Goal: Information Seeking & Learning: Learn about a topic

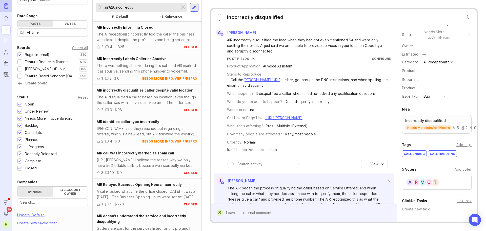
scroll to position [76, 0]
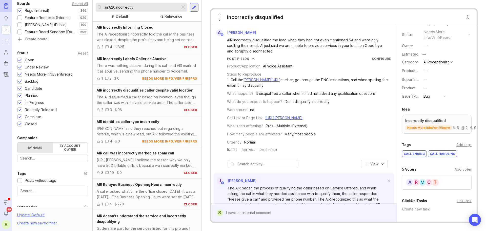
click at [19, 125] on div at bounding box center [19, 124] width 3 height 4
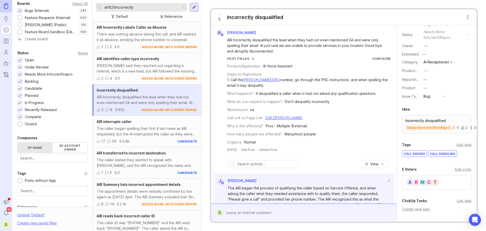
click at [20, 111] on div at bounding box center [19, 110] width 3 height 4
click at [18, 109] on div at bounding box center [19, 109] width 5 height 5
click at [19, 103] on div at bounding box center [19, 103] width 3 height 4
click at [20, 94] on div at bounding box center [19, 96] width 3 height 4
click at [20, 88] on div at bounding box center [19, 89] width 3 height 4
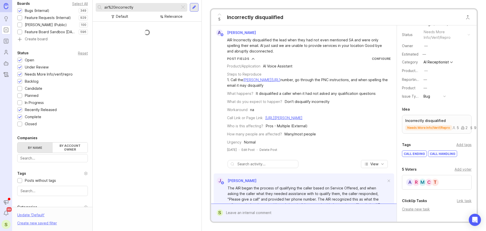
click at [19, 80] on div at bounding box center [19, 82] width 3 height 4
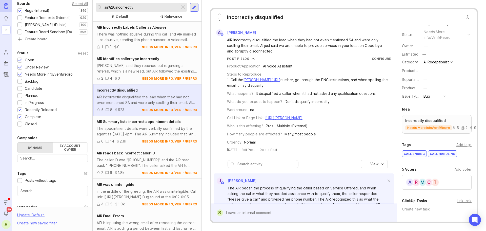
click at [19, 74] on div at bounding box center [19, 75] width 3 height 4
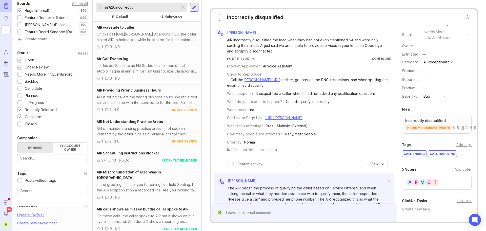
click at [20, 67] on div at bounding box center [19, 68] width 3 height 4
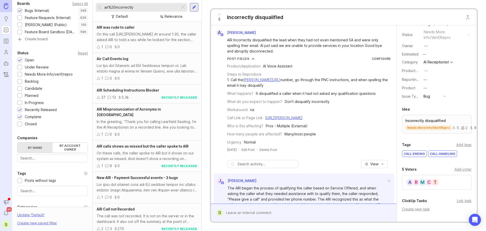
click at [20, 58] on div at bounding box center [19, 59] width 5 height 5
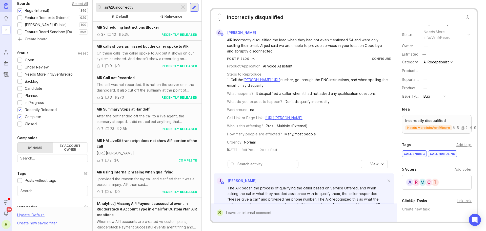
click at [144, 36] on div "37 13 5.3k recently released" at bounding box center [147, 35] width 101 height 6
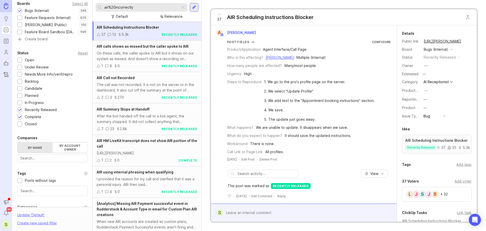
click at [144, 60] on div "On these calls, the caller spoke to AIR but it shows on our system as missed. A…" at bounding box center [147, 55] width 101 height 11
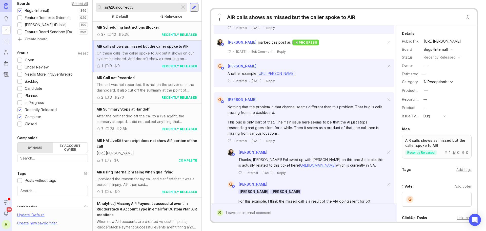
scroll to position [228, 0]
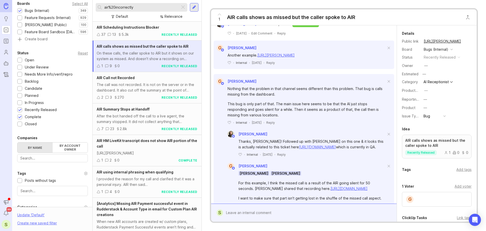
click at [147, 97] on div "2 3 270 recently released" at bounding box center [147, 97] width 101 height 6
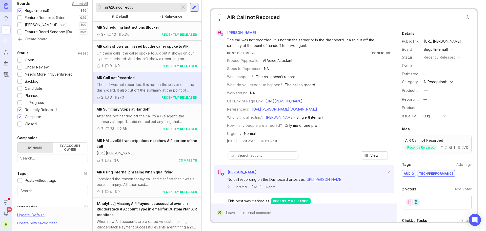
click at [171, 19] on div "Relevance" at bounding box center [173, 17] width 18 height 6
click at [162, 17] on div at bounding box center [161, 17] width 4 height 4
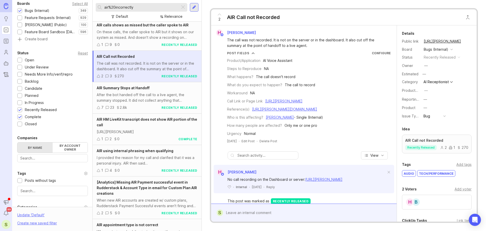
scroll to position [51, 0]
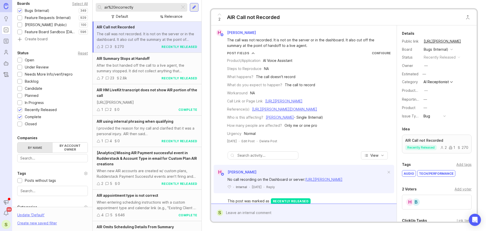
click at [154, 111] on div "AIR HM LiveKit transcript does not show AIR portion of the call https://app.smi…" at bounding box center [147, 99] width 109 height 31
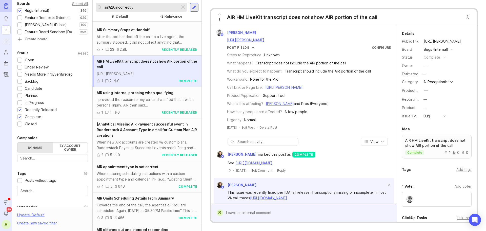
scroll to position [101, 0]
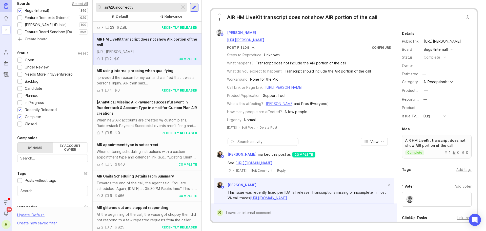
click at [140, 93] on div "1 4 0 recently released" at bounding box center [147, 90] width 101 height 6
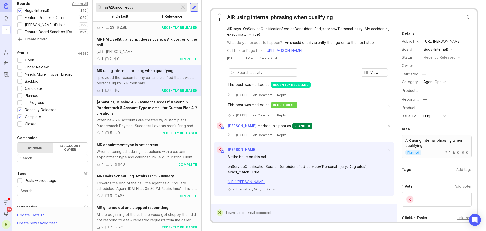
scroll to position [116, 0]
click at [140, 127] on div "When new AIR accounts are created w/ custom plans, Rudderstack Payment Successf…" at bounding box center [147, 122] width 101 height 11
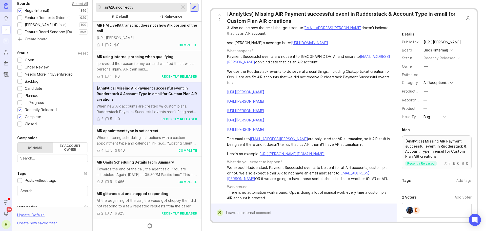
scroll to position [122, 0]
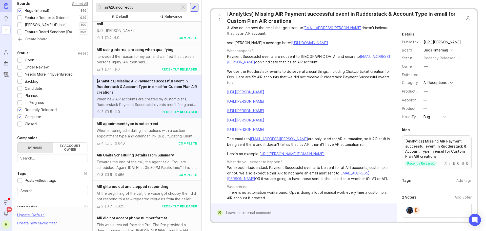
click at [130, 146] on div "4 5 646 complete" at bounding box center [147, 143] width 101 height 6
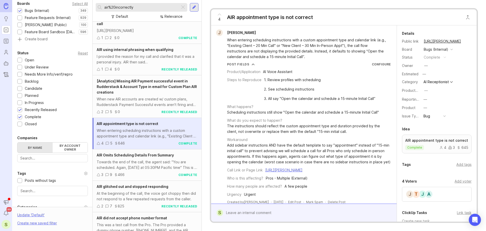
click at [156, 170] on div "Towards the end of the call, the agent said: "You are scheduled. Again, [DATE] …" at bounding box center [147, 164] width 101 height 11
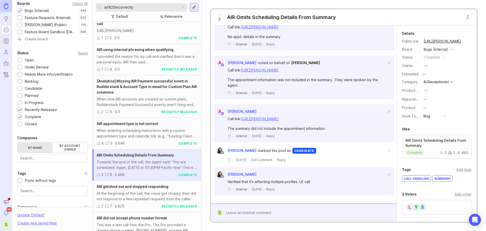
scroll to position [389, 0]
drag, startPoint x: 371, startPoint y: 120, endPoint x: 242, endPoint y: 120, distance: 129.3
click at [242, 120] on div "Call link: https://agent.smith.ai/agent/call/CA7e580a2f241dd95852f68cd44223f6f4/" at bounding box center [306, 119] width 158 height 6
copy link "https://agent.smith.ai/agent/call/CA7e580a2f241dd95852f68cd44223f6f4/"
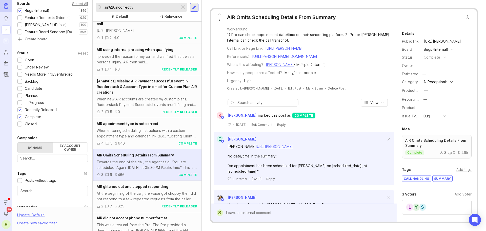
scroll to position [101, 0]
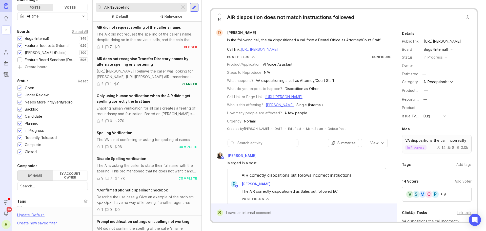
scroll to position [76, 0]
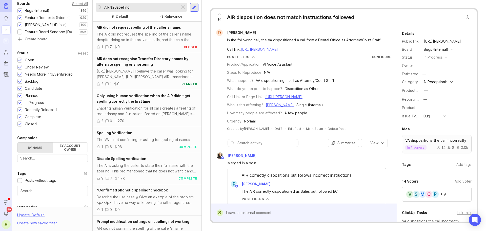
click at [18, 123] on div at bounding box center [19, 124] width 3 height 4
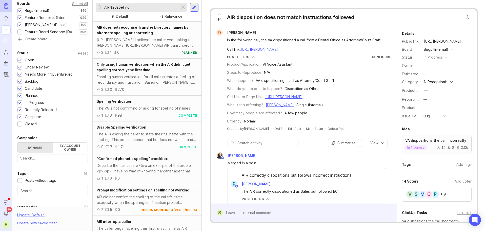
click at [20, 102] on div at bounding box center [19, 103] width 3 height 4
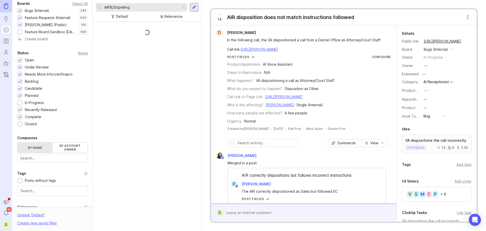
click at [20, 95] on div at bounding box center [19, 96] width 3 height 4
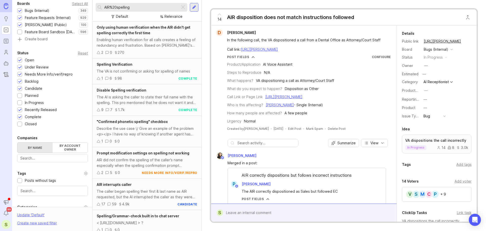
click at [20, 87] on div at bounding box center [19, 89] width 3 height 4
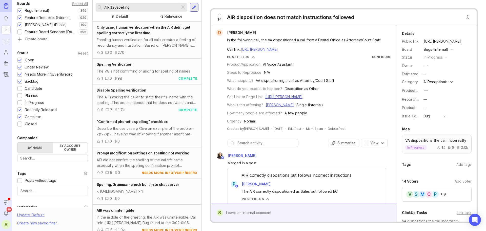
click at [20, 80] on div at bounding box center [19, 82] width 3 height 4
click at [20, 73] on div at bounding box center [19, 75] width 3 height 4
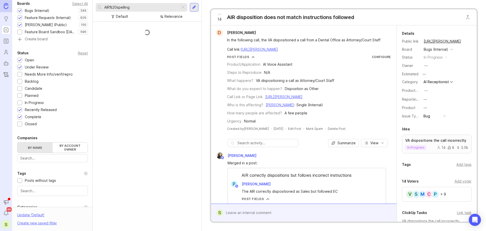
click at [20, 66] on div at bounding box center [19, 68] width 3 height 4
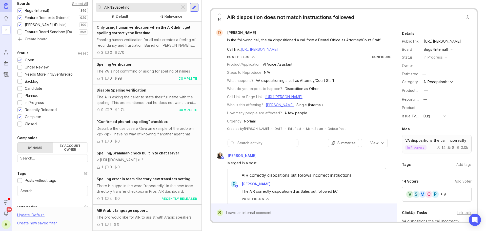
click at [20, 60] on div at bounding box center [19, 60] width 3 height 4
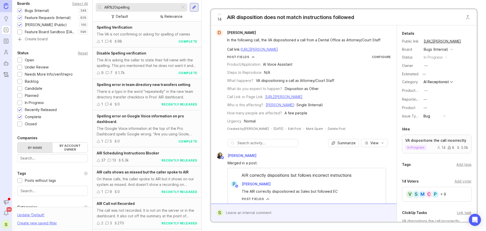
click at [133, 39] on div "1 6 98 complete" at bounding box center [147, 41] width 101 height 6
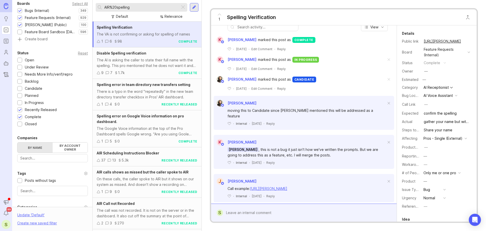
scroll to position [36, 0]
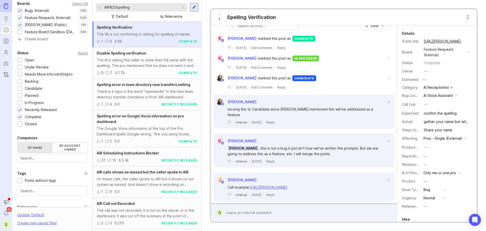
click at [137, 65] on div "The AI is asking the caller to state their full name with the spelling. This pr…" at bounding box center [147, 62] width 101 height 11
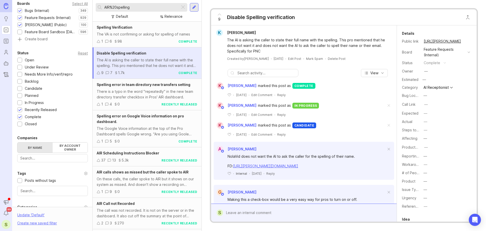
click at [134, 97] on div "There is a typo in the word "repeatedly" in the new team directory transfer che…" at bounding box center [147, 94] width 101 height 11
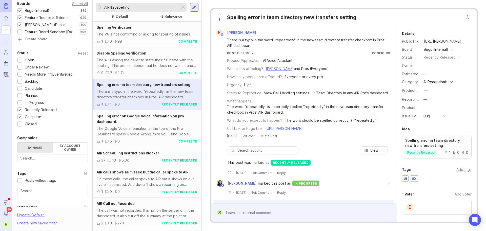
click at [144, 67] on div "The AI is asking the caller to state their full name with the spelling. This pr…" at bounding box center [147, 62] width 101 height 11
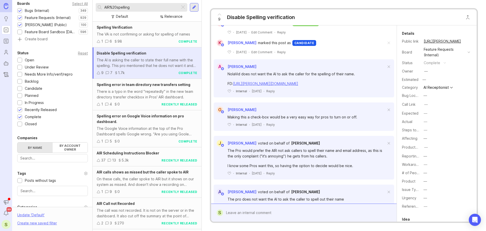
scroll to position [100, 0]
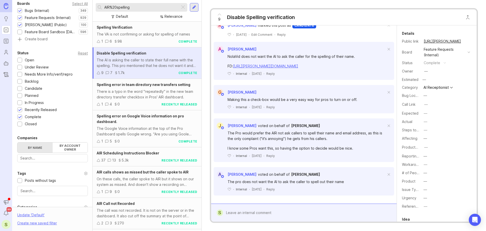
click at [144, 97] on div "There is a typo in the word "repeatedly" in the new team directory transfer che…" at bounding box center [147, 94] width 101 height 11
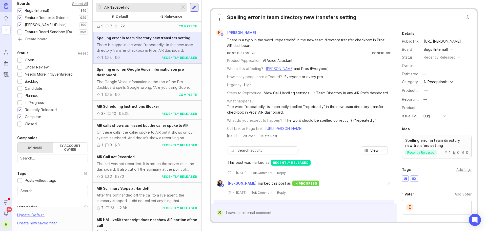
scroll to position [51, 0]
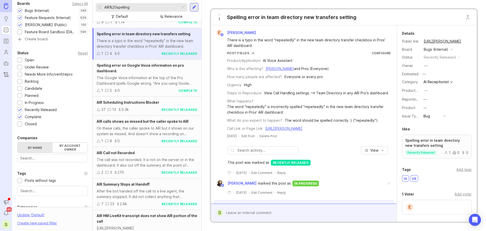
click at [141, 132] on div "On these calls, the caller spoke to AIR but it shows on our system as missed. A…" at bounding box center [147, 130] width 101 height 11
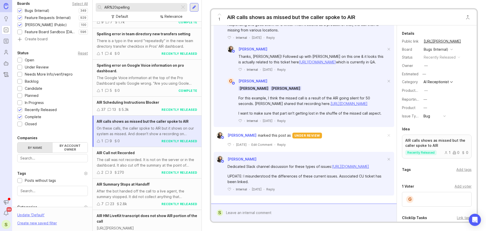
scroll to position [351, 0]
click at [143, 107] on div "37 13 5.3k recently released" at bounding box center [147, 110] width 101 height 6
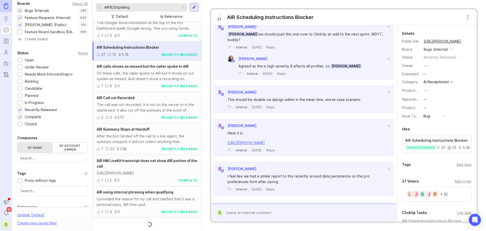
scroll to position [111, 0]
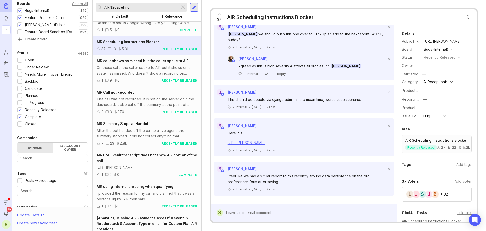
click at [143, 132] on div "After the bot handed off the call to a live agent, the summary stopped. It did …" at bounding box center [147, 133] width 101 height 11
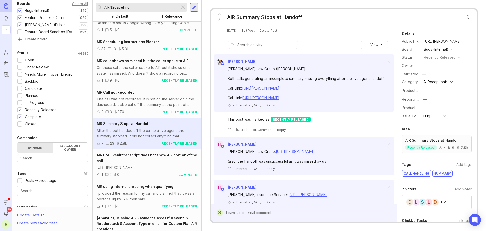
scroll to position [101, 0]
